Goal: Task Accomplishment & Management: Complete application form

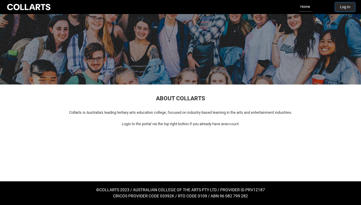
click at [337, 8] on button "Log In" at bounding box center [345, 6] width 20 height 9
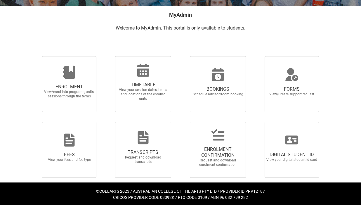
scroll to position [112, 0]
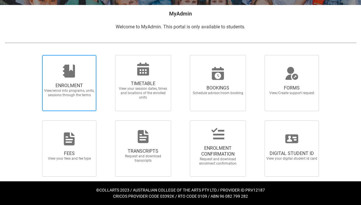
click at [78, 90] on span "View/enrol into programs, units, sessions through the terms" at bounding box center [69, 93] width 51 height 9
click at [35, 55] on input "ENROLMENT View/enrol into programs, units, sessions through the terms" at bounding box center [35, 55] width 0 height 0
radio input "true"
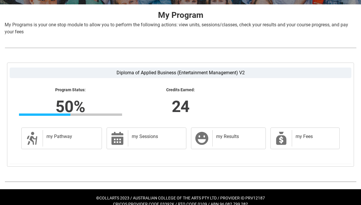
scroll to position [120, 0]
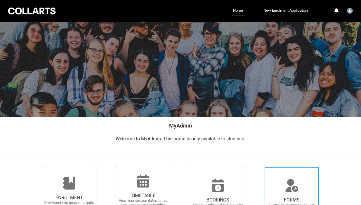
click at [286, 179] on icon at bounding box center [292, 185] width 14 height 14
click at [258, 167] on input "FORMS View/Create support request" at bounding box center [258, 167] width 0 height 0
radio input "true"
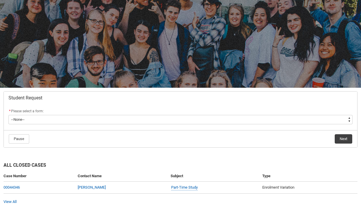
scroll to position [56, 0]
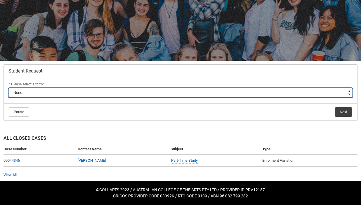
click at [237, 93] on select "--None-- Academic Transcript Application to Appeal Assignment Extension Change …" at bounding box center [180, 92] width 345 height 9
type lightning-select "Enrolment_Variation_Choice"
select select "Enrolment_Variation_Choice"
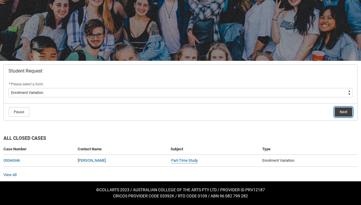
click at [346, 112] on button "Next" at bounding box center [344, 111] width 18 height 9
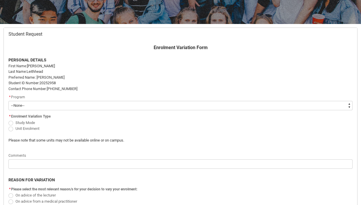
scroll to position [94, 0]
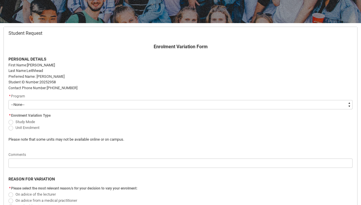
click at [163, 104] on select "--None-- Diploma of Applied Business (Entertainment Management) V2" at bounding box center [180, 104] width 345 height 9
type lightning-select "recordPicklist_ProgramEnrollment.a0jOZ000004J1ZBYA0"
select select "recordPicklist_ProgramEnrollment.a0jOZ000004J1ZBYA0"
click at [11, 128] on span "Redu_Student_Request flow" at bounding box center [10, 128] width 5 height 5
click at [8, 125] on input "Unit Enrolment" at bounding box center [8, 124] width 0 height 0
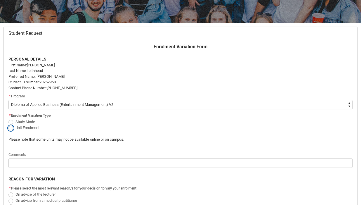
radio input "true"
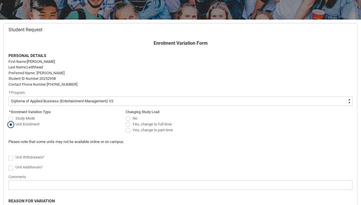
scroll to position [100, 0]
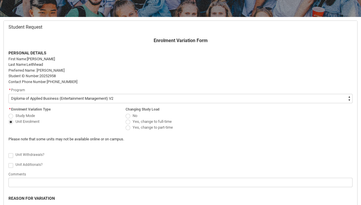
click at [131, 116] on label "No" at bounding box center [133, 115] width 14 height 4
click at [126, 113] on input "No" at bounding box center [125, 112] width 0 height 0
radio input "true"
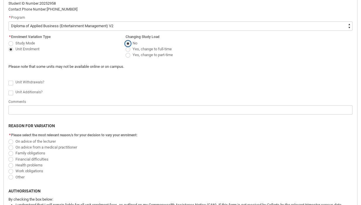
scroll to position [172, 0]
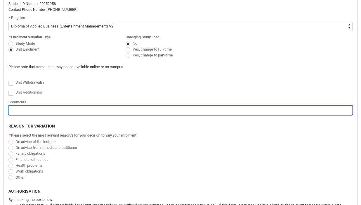
click at [12, 112] on input "Redu_Student_Request flow" at bounding box center [180, 110] width 345 height 9
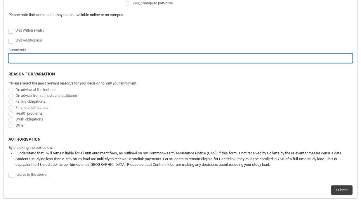
scroll to position [225, 0]
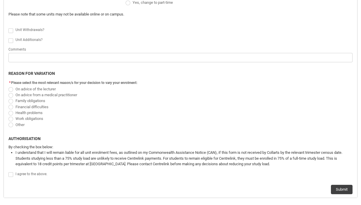
click at [12, 117] on span "Redu_Student_Request flow" at bounding box center [10, 119] width 5 height 5
click at [8, 116] on input "Work obligations" at bounding box center [8, 116] width 0 height 0
radio input "true"
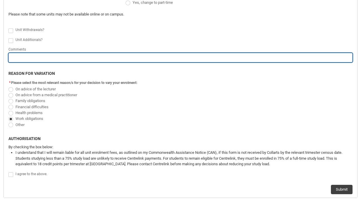
click at [13, 57] on input "Redu_Student_Request flow" at bounding box center [180, 57] width 345 height 9
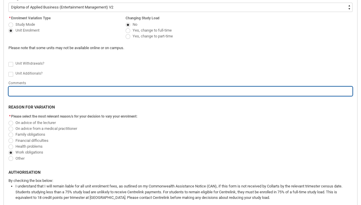
scroll to position [189, 0]
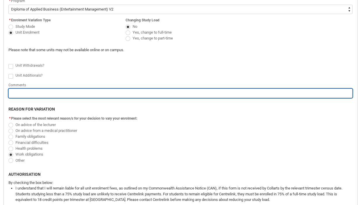
type lightning-primitive-input-simple "I"
type input "I"
type lightning-primitive-input-simple "I"
type input "I"
type lightning-primitive-input-simple "I"
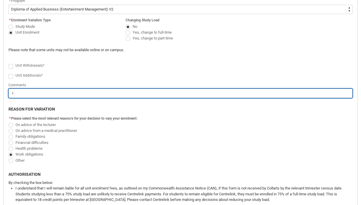
type input "I"
type lightning-primitive-input-simple "U"
type input "U"
type lightning-primitive-input-simple "Up"
type input "Up"
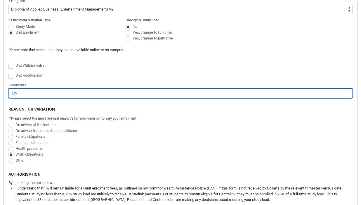
type lightning-primitive-input-simple "Upo"
type input "Upo"
type lightning-primitive-input-simple "Upon"
type input "Upon"
type lightning-primitive-input-simple "Upon"
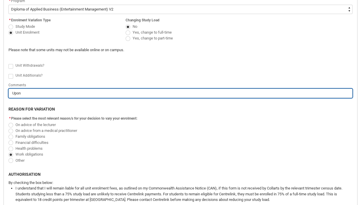
type input "Upon"
type lightning-primitive-input-simple "Upon"
type input "Upon"
type lightning-primitive-input-simple "Upo"
type input "Upo"
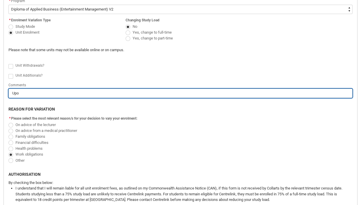
type lightning-primitive-input-simple "Upon"
type input "Upon"
type lightning-primitive-input-simple "Upon"
type input "Upon"
type lightning-primitive-input-simple "Upon d"
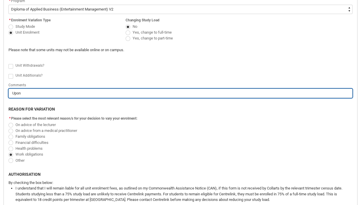
type input "Upon d"
type lightning-primitive-input-simple "Upon di"
type input "Upon di"
type lightning-primitive-input-simple "Upon dis"
type input "Upon dis"
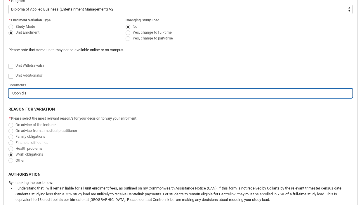
type lightning-primitive-input-simple "Upon disc"
type input "Upon disc"
type lightning-primitive-input-simple "Upon discu"
type input "Upon discu"
type lightning-primitive-input-simple "Upon discus"
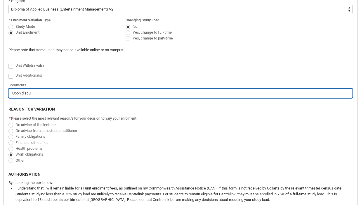
type input "Upon discus"
type lightning-primitive-input-simple "Upon discuss"
type input "Upon discuss"
type lightning-primitive-input-simple "Upon discussi"
type input "Upon discussi"
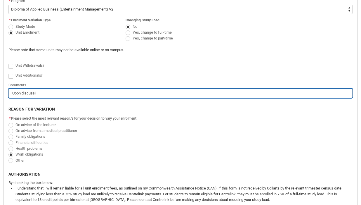
type lightning-primitive-input-simple "Upon discussio"
type input "Upon discussio"
type lightning-primitive-input-simple "Upon discussion"
type input "Upon discussion"
type lightning-primitive-input-simple "Upon discussion"
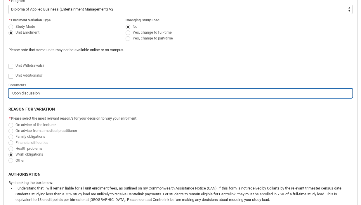
type input "Upon discussion"
type lightning-primitive-input-simple "Upon discussion w"
type input "Upon discussion w"
type lightning-primitive-input-simple "Upon discussion wi"
type input "Upon discussion wi"
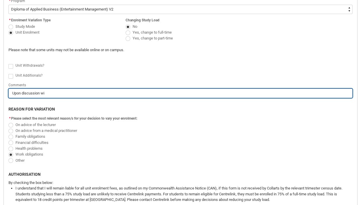
type lightning-primitive-input-simple "Upon discussion wit"
type input "Upon discussion wit"
type lightning-primitive-input-simple "Upon discussion with"
type input "Upon discussion with"
type lightning-primitive-input-simple "Upon discussion with"
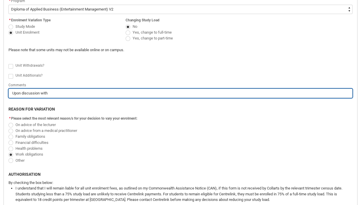
type input "Upon discussion with"
type lightning-primitive-input-simple "Upon discussion with s"
type input "Upon discussion with s"
type lightning-primitive-input-simple "Upon discussion with st"
type input "Upon discussion with st"
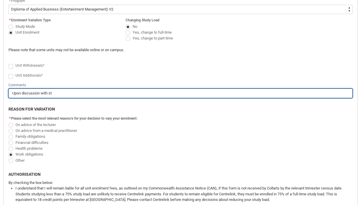
type lightning-primitive-input-simple "Upon discussion with [PERSON_NAME]"
type input "Upon discussion with [PERSON_NAME]"
type lightning-primitive-input-simple "Upon discussion with stud"
type input "Upon discussion with stud"
type lightning-primitive-input-simple "Upon discussion with stude"
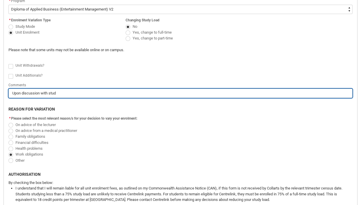
type input "Upon discussion with stude"
type lightning-primitive-input-simple "Upon discussion with studen"
type input "Upon discussion with studen"
type lightning-primitive-input-simple "Upon discussion with student"
type input "Upon discussion with student"
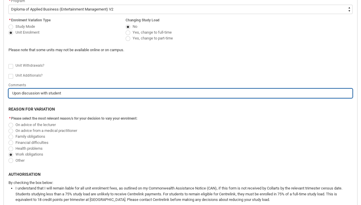
type lightning-primitive-input-simple "Upon discussion with student"
type input "Upon discussion with student"
type lightning-primitive-input-simple "Upon discussion with student s"
type input "Upon discussion with student s"
type lightning-primitive-input-simple "Upon discussion with student su"
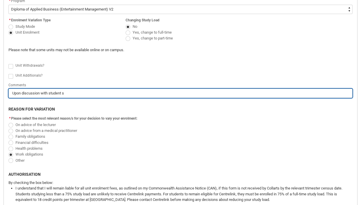
type input "Upon discussion with student su"
type lightning-primitive-input-simple "Upon discussion with student sup"
type input "Upon discussion with student sup"
type lightning-primitive-input-simple "Upon discussion with student supp"
type input "Upon discussion with student supp"
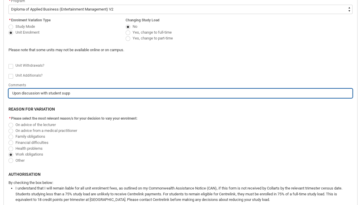
type lightning-primitive-input-simple "Upon discussion with student suppo"
type input "Upon discussion with student suppo"
type lightning-primitive-input-simple "Upon discussion with student suppor"
type input "Upon discussion with student suppor"
type lightning-primitive-input-simple "Upon discussion with student support"
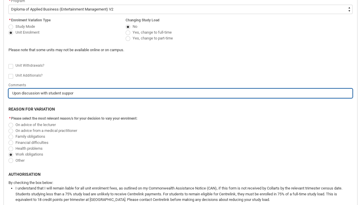
type input "Upon discussion with student support"
type lightning-primitive-input-simple "Upon discussion with student support,"
type input "Upon discussion with student support,"
type lightning-primitive-input-simple "Upon discussion with student support,"
type input "Upon discussion with student support,"
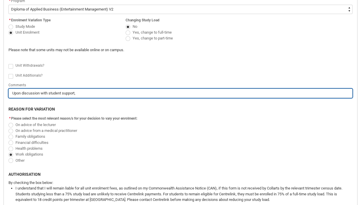
type lightning-primitive-input-simple "Upon discussion with student support, I"
type input "Upon discussion with student support, I"
type lightning-primitive-input-simple "Upon discussion with student support, I"
type input "Upon discussion with student support, I"
type lightning-primitive-input-simple "Upon discussion with student support, I w"
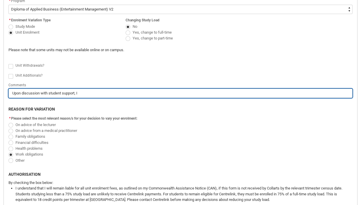
type input "Upon discussion with student support, I w"
type lightning-primitive-input-simple "Upon discussion with student support, I wo"
type input "Upon discussion with student support, I wo"
type lightning-primitive-input-simple "Upon discussion with student support, I wou"
type input "Upon discussion with student support, I wou"
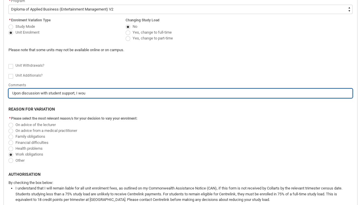
type lightning-primitive-input-simple "Upon discussion with student support, I woul"
type input "Upon discussion with student support, I woul"
type lightning-primitive-input-simple "Upon discussion with student support, I would"
type input "Upon discussion with student support, I would"
type lightning-primitive-input-simple "Upon discussion with student support, I would"
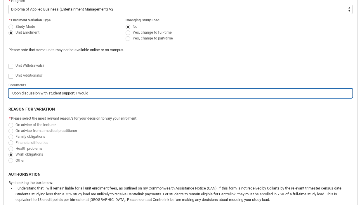
type input "Upon discussion with student support, I would"
type lightning-primitive-input-simple "Upon discussion with student support, I would l"
type input "Upon discussion with student support, I would l"
type lightning-primitive-input-simple "Upon discussion with student support, I would li"
type input "Upon discussion with student support, I would li"
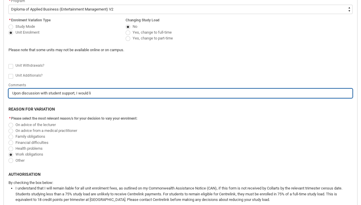
type lightning-primitive-input-simple "Upon discussion with student support, I would lik"
type input "Upon discussion with student support, I would lik"
type lightning-primitive-input-simple "Upon discussion with student support, I would like"
type input "Upon discussion with student support, I would like"
type lightning-primitive-input-simple "Upon discussion with student support, I would like"
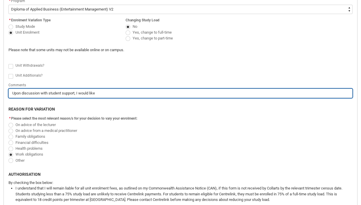
type input "Upon discussion with student support, I would like"
type lightning-primitive-input-simple "Upon discussion with student support, I would like t"
type input "Upon discussion with student support, I would like t"
type lightning-primitive-input-simple "Upon discussion with student support, I would like to"
type input "Upon discussion with student support, I would like to"
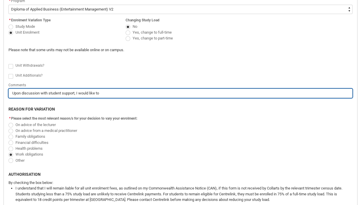
type lightning-primitive-input-simple "Upon discussion with student support, I would like to"
type input "Upon discussion with student support, I would like to"
type lightning-primitive-input-simple "Upon discussion with student support, I would like to d"
type input "Upon discussion with student support, I would like to d"
type lightning-primitive-input-simple "Upon discussion with student support, I would like to de"
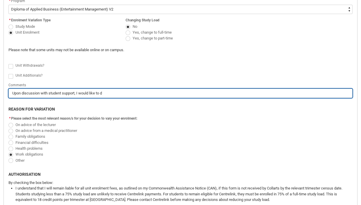
type input "Upon discussion with student support, I would like to de"
type lightning-primitive-input-simple "Upon discussion with student support, I would like to def"
type input "Upon discussion with student support, I would like to def"
type lightning-primitive-input-simple "Upon discussion with student support, I would like to defe"
type input "Upon discussion with student support, I would like to defe"
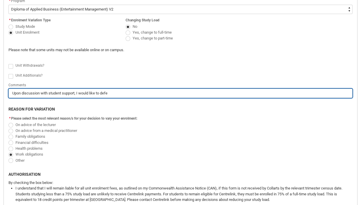
type lightning-primitive-input-simple "Upon discussion with student support, I would like to defer"
type input "Upon discussion with student support, I would like to defer"
type lightning-primitive-input-simple "Upon discussion with student support, I would like to defer"
type input "Upon discussion with student support, I would like to defer"
paste input "EMPRA2 Content Creation"
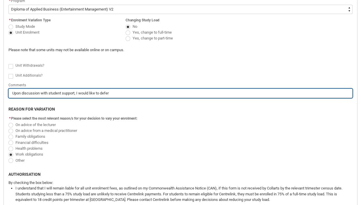
type lightning-primitive-input-simple "Upon discussion with student support, I would like to defer EMPRA2 Content Crea…"
type input "Upon discussion with student support, I would like to defer EMPRA2 Content Crea…"
type lightning-primitive-input-simple "Upon discussion with student support, I would like to defer EMPRA2 Content Crea…"
type input "Upon discussion with student support, I would like to defer EMPRA2 Content Crea…"
type lightning-primitive-input-simple "Upon discussion with student support, I would like to defer EMPRA2 Content Crea…"
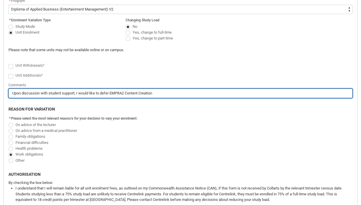
type input "Upon discussion with student support, I would like to defer EMPRA2 Content Crea…"
type lightning-primitive-input-simple "Upon discussion with student support, I would like to defer EMPRA2 Content Crea…"
type input "Upon discussion with student support, I would like to defer EMPRA2 Content Crea…"
type lightning-primitive-input-simple "Upon discussion with student support, I would like to defer EMPRA2 Content Crea…"
type input "Upon discussion with student support, I would like to defer EMPRA2 Content Crea…"
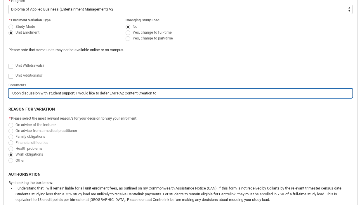
type lightning-primitive-input-simple "Upon discussion with student support, I would like to defer EMPRA2 Content Crea…"
type input "Upon discussion with student support, I would like to defer EMPRA2 Content Crea…"
type lightning-primitive-input-simple "Upon discussion with student support, I would like to defer EMPRA2 Content Crea…"
type input "Upon discussion with student support, I would like to defer EMPRA2 Content Crea…"
type lightning-primitive-input-simple "Upon discussion with student support, I would like to defer EMPRA2 Content Crea…"
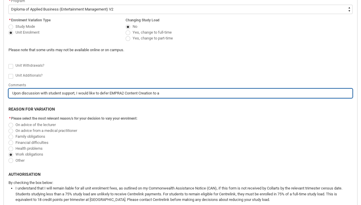
type input "Upon discussion with student support, I would like to defer EMPRA2 Content Crea…"
type lightning-primitive-input-simple "Upon discussion with student support, I would like to defer EMPRA2 Content Crea…"
type input "Upon discussion with student support, I would like to defer EMPRA2 Content Crea…"
type lightning-primitive-input-simple "Upon discussion with student support, I would like to defer EMPRA2 Content Crea…"
type input "Upon discussion with student support, I would like to defer EMPRA2 Content Crea…"
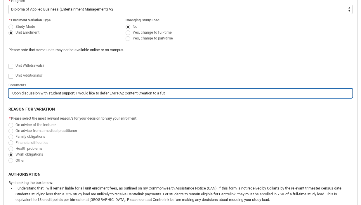
type lightning-primitive-input-simple "Upon discussion with student support, I would like to defer EMPRA2 Content Crea…"
type input "Upon discussion with student support, I would like to defer EMPRA2 Content Crea…"
type lightning-primitive-input-simple "Upon discussion with student support, I would like to defer EMPRA2 Content Crea…"
type input "Upon discussion with student support, I would like to defer EMPRA2 Content Crea…"
type lightning-primitive-input-simple "Upon discussion with student support, I would like to defer EMPRA2 Content Crea…"
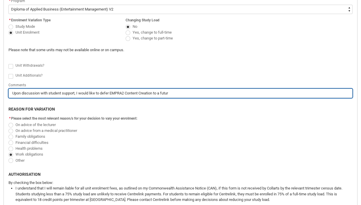
type input "Upon discussion with student support, I would like to defer EMPRA2 Content Crea…"
type lightning-primitive-input-simple "Upon discussion with student support, I would like to defer EMPRA2 Content Crea…"
type input "Upon discussion with student support, I would like to defer EMPRA2 Content Crea…"
type lightning-primitive-input-simple "Upon discussion with student support, I would like to defer EMPRA2 Content Crea…"
type input "Upon discussion with student support, I would like to defer EMPRA2 Content Crea…"
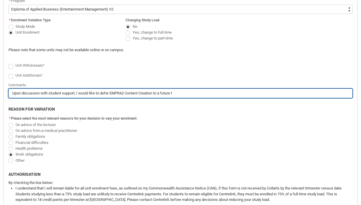
type lightning-primitive-input-simple "Upon discussion with student support, I would like to defer EMPRA2 Content Crea…"
type input "Upon discussion with student support, I would like to defer EMPRA2 Content Crea…"
type lightning-primitive-input-simple "Upon discussion with student support, I would like to defer EMPRA2 Content Crea…"
type input "Upon discussion with student support, I would like to defer EMPRA2 Content Crea…"
type lightning-primitive-input-simple "Upon discussion with student support, I would like to defer EMPRA2 Content Crea…"
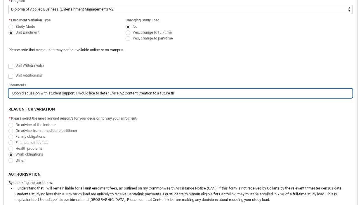
type input "Upon discussion with student support, I would like to defer EMPRA2 Content Crea…"
type lightning-primitive-input-simple "Upon discussion with student support, I would like to defer EMPRA2 Content Crea…"
type input "Upon discussion with student support, I would like to defer EMPRA2 Content Crea…"
type lightning-primitive-input-simple "Upon discussion with student support, I would like to defer EMPRA2 Content Crea…"
type input "Upon discussion with student support, I would like to defer EMPRA2 Content Crea…"
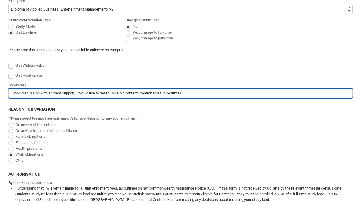
type lightning-primitive-input-simple "Upon discussion with student support, I would like to defer EMPRA2 Content Crea…"
type input "Upon discussion with student support, I would like to defer EMPRA2 Content Crea…"
type lightning-primitive-input-simple "Upon discussion with student support, I would like to defer EMPRA2 Content Crea…"
type input "Upon discussion with student support, I would like to defer EMPRA2 Content Crea…"
type lightning-primitive-input-simple "Upon discussion with student support, I would like to defer EMPRA2 Content Crea…"
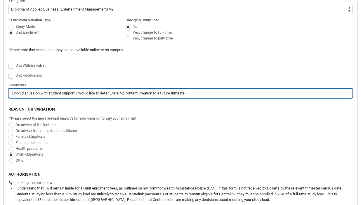
type input "Upon discussion with student support, I would like to defer EMPRA2 Content Crea…"
type lightning-primitive-input-simple "Upon discussion with student support, I would like to defer EMPRA2 Content Crea…"
type input "Upon discussion with student support, I would like to defer EMPRA2 Content Crea…"
type lightning-primitive-input-simple "Upon discussion with student support, I would like to defer EMPRA2 Content Crea…"
type input "Upon discussion with student support, I would like to defer EMPRA2 Content Crea…"
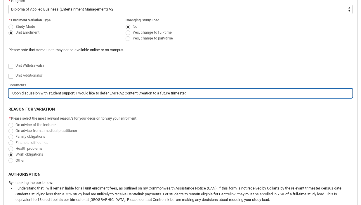
type lightning-primitive-input-simple "Upon discussion with student support, I would like to defer EMPRA2 Content Crea…"
type input "Upon discussion with student support, I would like to defer EMPRA2 Content Crea…"
type lightning-primitive-input-simple "Upon discussion with student support, I would like to defer EMPRA2 Content Crea…"
type input "Upon discussion with student support, I would like to defer EMPRA2 Content Crea…"
type lightning-primitive-input-simple "Upon discussion with student support, I would like to defer EMPRA2 Content Crea…"
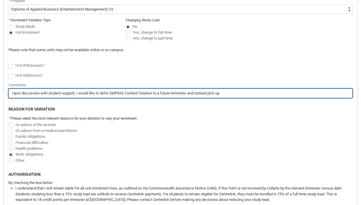
paste input "EMPRI2 Introduction to Entertainment Business Law on Mondays from 6pm - 8pm."
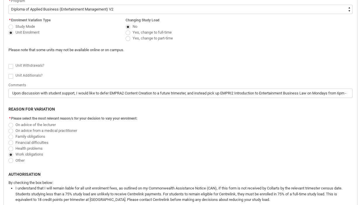
click at [11, 68] on span "Redu_Student_Request flow" at bounding box center [10, 66] width 5 height 5
click at [8, 63] on input "Redu_Student_Request flow" at bounding box center [8, 63] width 0 height 0
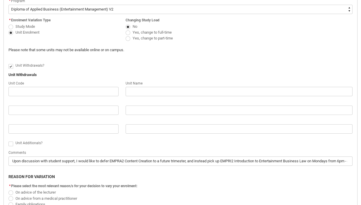
click at [9, 70] on flowruntime-screen-field "Unit Withdrawals?" at bounding box center [181, 67] width 352 height 10
click at [9, 68] on span "Redu_Student_Request flow" at bounding box center [10, 66] width 5 height 5
click at [8, 63] on input "Redu_Student_Request flow" at bounding box center [8, 63] width 0 height 0
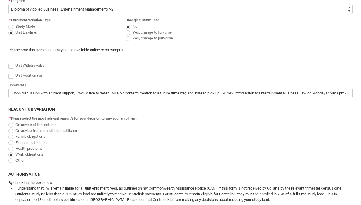
click at [10, 78] on span "Redu_Student_Request flow" at bounding box center [10, 76] width 5 height 5
click at [8, 73] on input "Redu_Student_Request flow" at bounding box center [8, 73] width 0 height 0
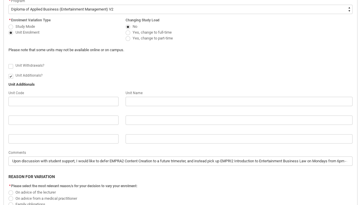
click at [11, 65] on span "Redu_Student_Request flow" at bounding box center [10, 66] width 5 height 5
click at [8, 63] on input "Redu_Student_Request flow" at bounding box center [8, 63] width 0 height 0
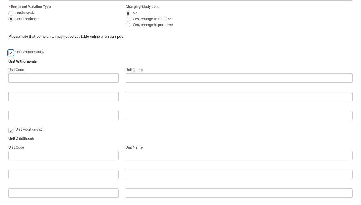
scroll to position [201, 0]
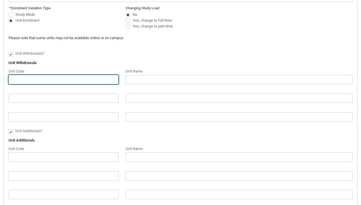
click at [16, 81] on input "Redu_Student_Request flow" at bounding box center [63, 79] width 110 height 9
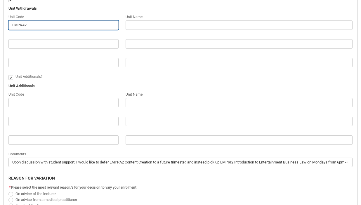
scroll to position [255, 0]
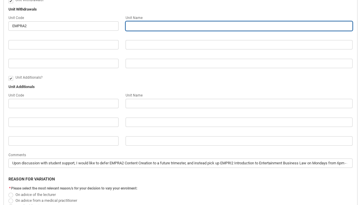
click at [135, 26] on input "Redu_Student_Request flow" at bounding box center [239, 25] width 227 height 9
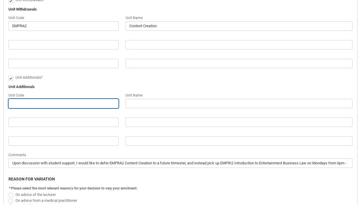
click at [80, 105] on input "Redu_Student_Request flow" at bounding box center [63, 103] width 110 height 9
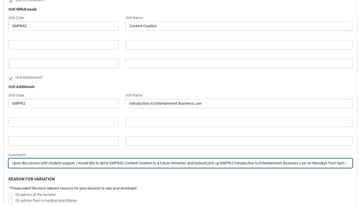
click at [342, 164] on input "Upon discussion with student support, I would like to defer EMPRA2 Content Crea…" at bounding box center [180, 163] width 345 height 9
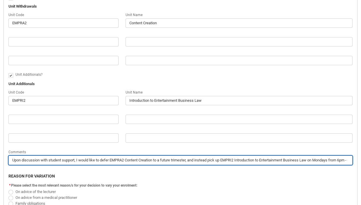
scroll to position [259, 0]
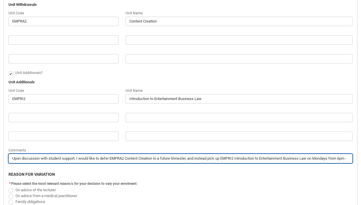
click at [294, 159] on input "Upon discussion with student support, I would like to defer EMPRA2 Content Crea…" at bounding box center [180, 158] width 345 height 9
click at [350, 160] on input "Upon discussion with student support, I would like to defer EMPRA2 Content Crea…" at bounding box center [180, 158] width 345 height 9
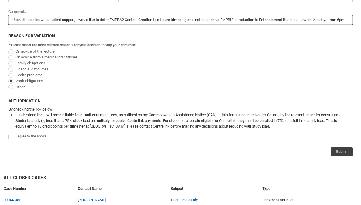
scroll to position [409, 0]
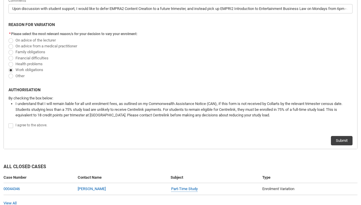
click at [11, 128] on span "Redu_Student_Request flow" at bounding box center [10, 125] width 5 height 5
click at [8, 123] on input "Redu_Student_Request flow" at bounding box center [8, 123] width 0 height 0
click at [346, 139] on button "Submit" at bounding box center [342, 140] width 22 height 9
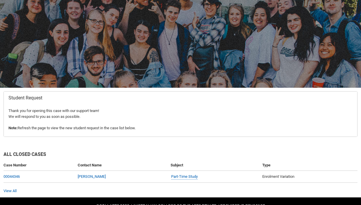
scroll to position [0, 0]
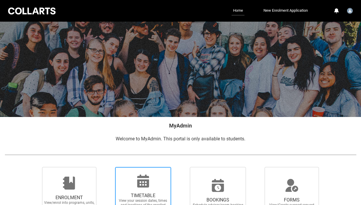
click at [146, 181] on icon at bounding box center [143, 181] width 14 height 14
click at [108, 167] on input "TIMETABLE View your session dates, times and locations of the enrolled units" at bounding box center [108, 167] width 0 height 0
radio input "true"
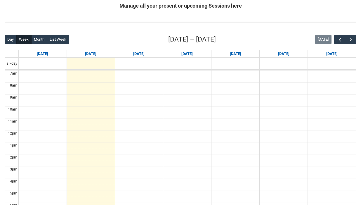
scroll to position [120, 0]
click at [352, 37] on span "button" at bounding box center [351, 40] width 6 height 6
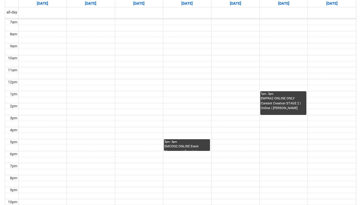
scroll to position [173, 0]
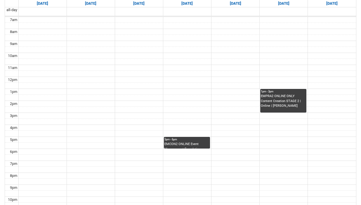
click at [186, 144] on div "EMCON2 ONLINE Event Management Foundations STAGE 2 | Online | Regina Lysaught" at bounding box center [187, 145] width 45 height 6
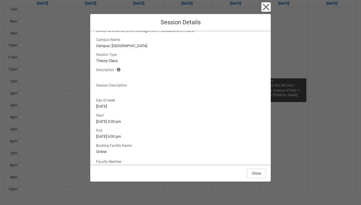
scroll to position [0, 0]
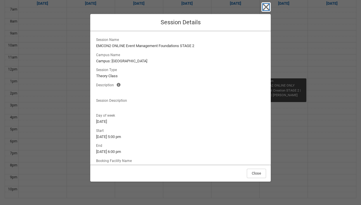
click at [266, 10] on icon "button" at bounding box center [266, 6] width 9 height 9
